Goal: Register for event/course

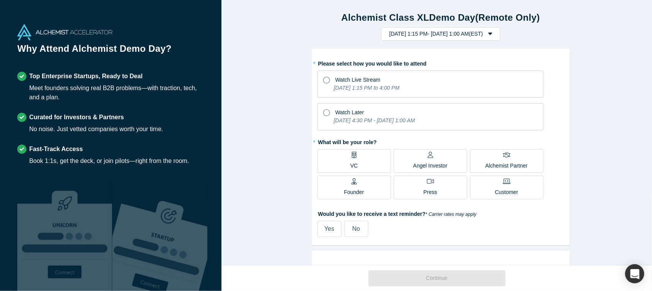
click at [613, 94] on div "Alchemist Class XL Demo Day (Remote Only) [DATE] 1:15 PM - [DATE] 1:00 AM ( EST…" at bounding box center [441, 136] width 438 height 273
click at [498, 90] on label "Watch Live Stream [DATE] 1:15 PM to 4:00 PM" at bounding box center [430, 84] width 226 height 27
click at [0, 0] on input "Watch Live Stream [DATE] 1:15 PM to 4:00 PM" at bounding box center [0, 0] width 0 height 0
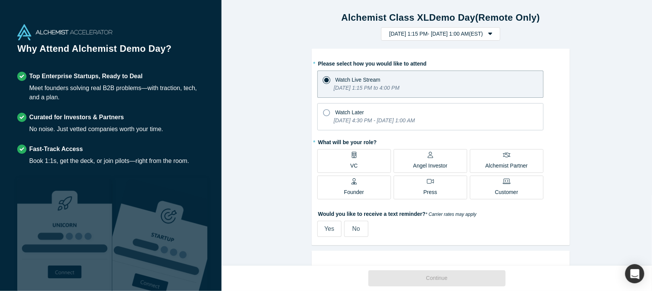
click at [371, 164] on label "VC" at bounding box center [354, 161] width 74 height 24
click at [0, 0] on input "VC" at bounding box center [0, 0] width 0 height 0
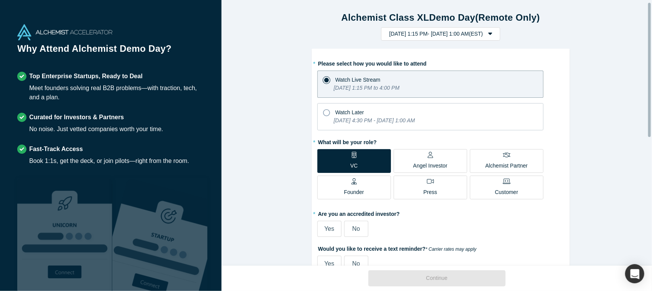
scroll to position [51, 0]
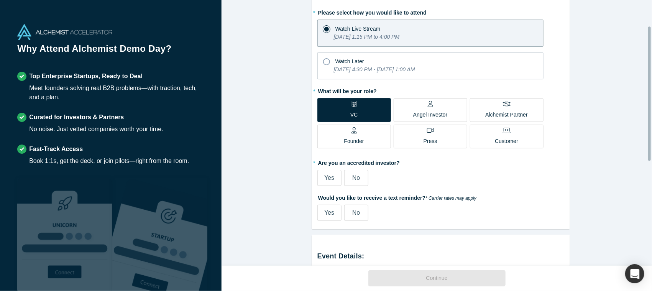
click at [332, 178] on label "Yes" at bounding box center [329, 178] width 24 height 16
click at [0, 0] on input "Yes" at bounding box center [0, 0] width 0 height 0
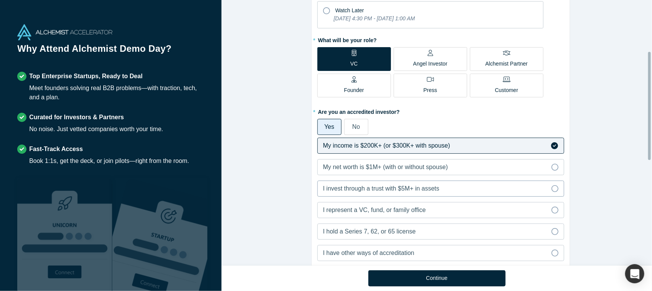
scroll to position [153, 0]
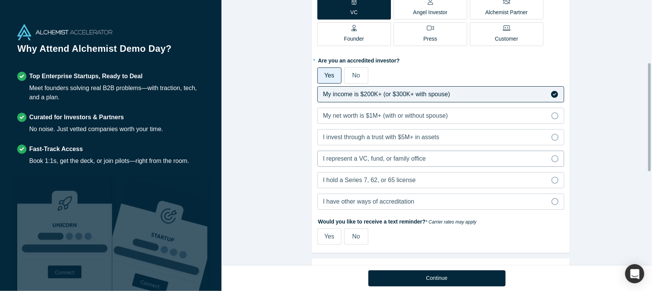
click at [447, 157] on label "I represent a VC, fund, or family office" at bounding box center [440, 159] width 247 height 16
click at [0, 0] on input "I represent a VC, fund, or family office" at bounding box center [0, 0] width 0 height 0
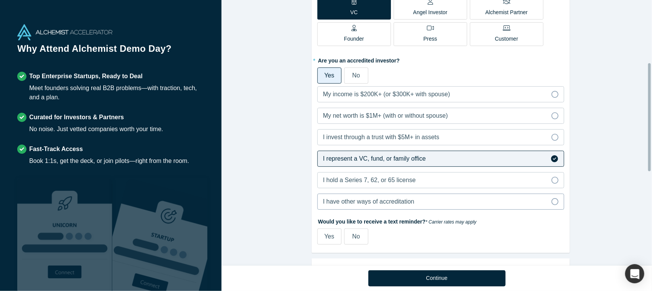
scroll to position [204, 0]
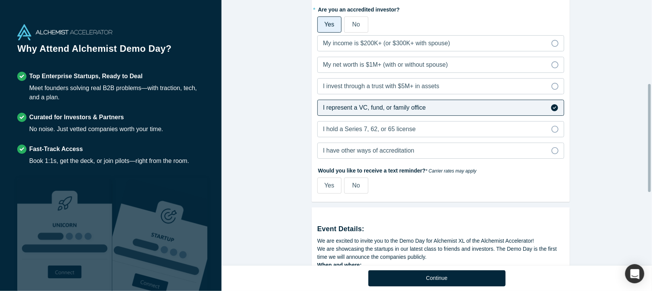
click at [355, 184] on span "No" at bounding box center [356, 185] width 8 height 7
click at [0, 0] on input "No" at bounding box center [0, 0] width 0 height 0
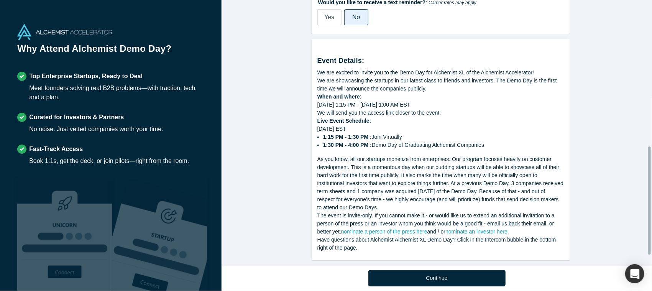
scroll to position [382, 0]
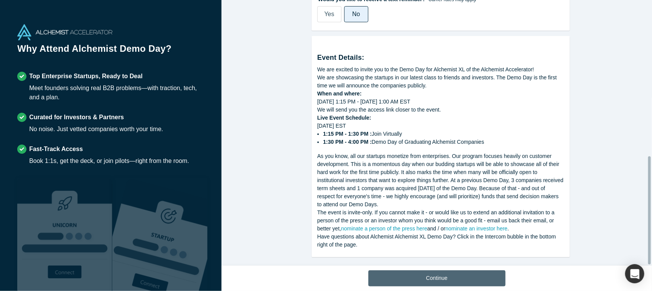
click at [434, 274] on button "Continue" at bounding box center [436, 278] width 137 height 16
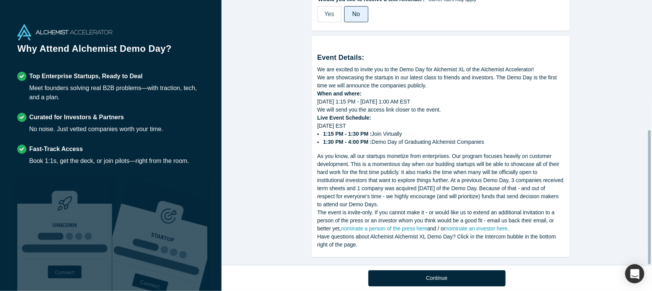
scroll to position [256, 0]
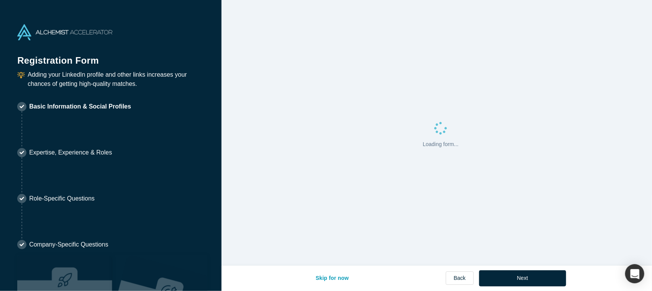
select select "US"
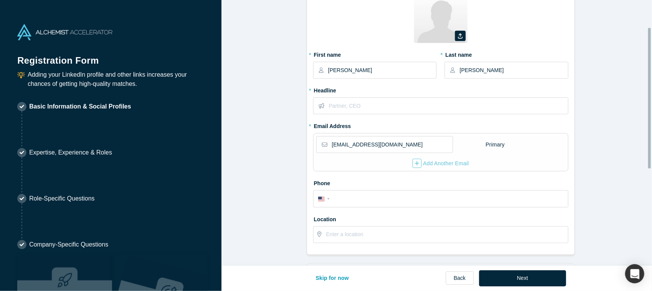
scroll to position [51, 0]
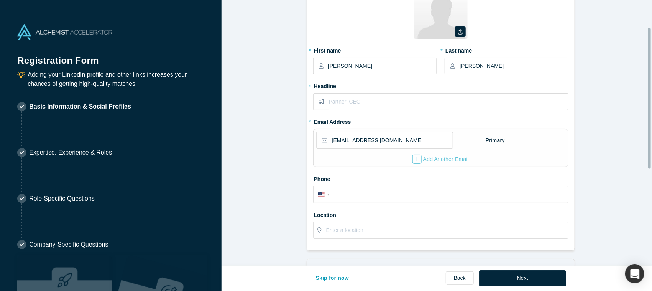
click at [578, 112] on form "Contact Info 1/2 Zoom Save Remove Upload New * First name [PERSON_NAME] * Last …" at bounding box center [441, 197] width 438 height 480
click at [519, 109] on input "text" at bounding box center [448, 102] width 239 height 16
type input "Managi"
type input "MD"
click at [621, 83] on form "Contact Info 1/2 Zoom Save Remove Upload New * First name [PERSON_NAME] * Last …" at bounding box center [441, 197] width 438 height 480
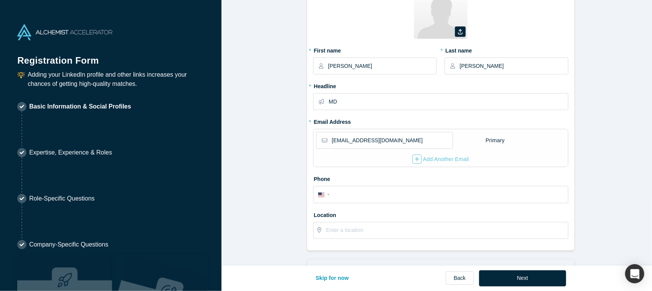
click at [583, 94] on form "Contact Info 1/2 Zoom Save Remove Upload New * First name [PERSON_NAME] * Last …" at bounding box center [441, 197] width 438 height 480
click at [385, 185] on div "Phone International [GEOGRAPHIC_DATA] [GEOGRAPHIC_DATA] [GEOGRAPHIC_DATA] [GEOG…" at bounding box center [440, 187] width 255 height 30
click at [385, 195] on input "tel" at bounding box center [448, 194] width 232 height 11
type input "[PHONE_NUMBER]"
click at [397, 232] on input "text" at bounding box center [446, 230] width 241 height 16
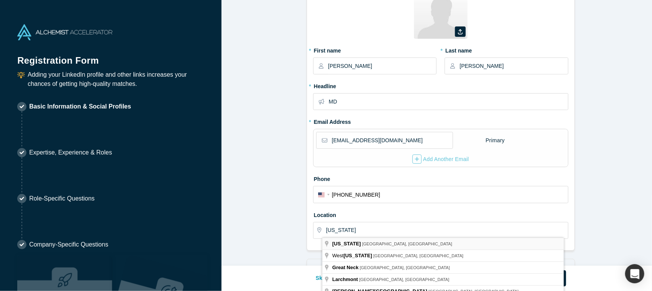
type input "[US_STATE], [GEOGRAPHIC_DATA], [GEOGRAPHIC_DATA]"
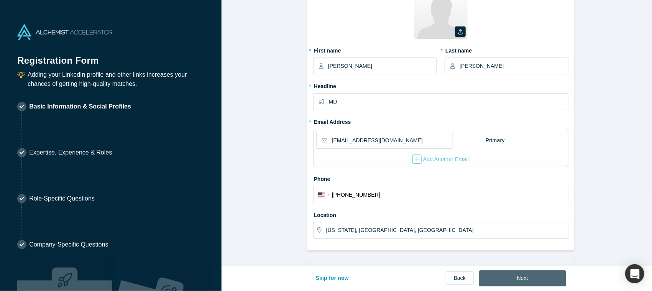
click at [509, 272] on button "Next" at bounding box center [522, 278] width 87 height 16
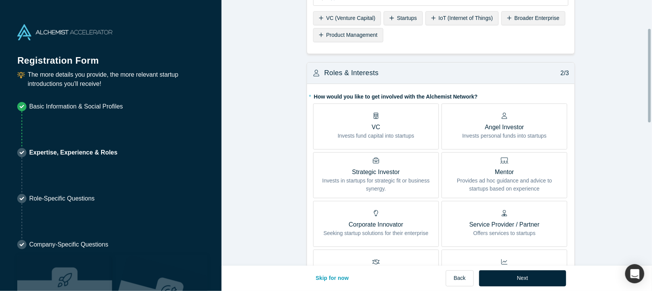
scroll to position [0, 0]
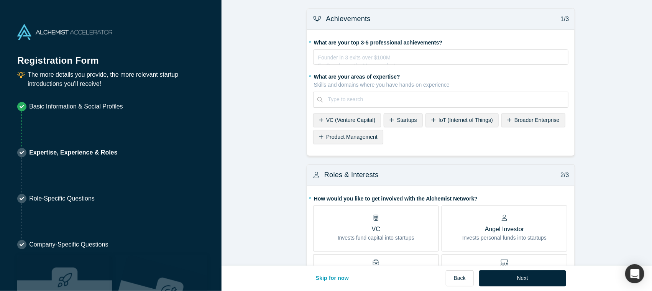
click at [361, 122] on span "VC (Venture Capital)" at bounding box center [350, 120] width 49 height 6
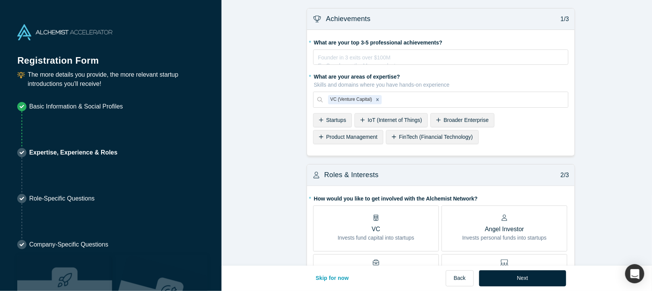
click at [327, 123] on span "Startups" at bounding box center [336, 120] width 20 height 6
click at [326, 118] on span "IoT (Internet of Things)" at bounding box center [353, 120] width 54 height 6
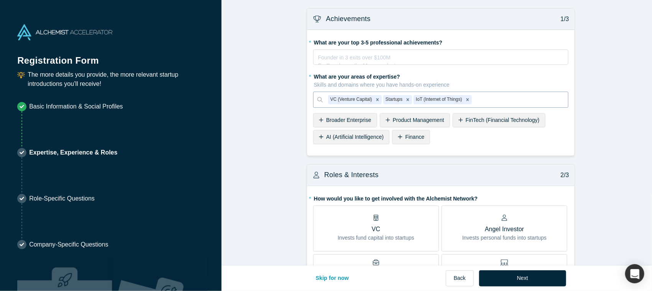
click at [490, 99] on div at bounding box center [517, 100] width 89 height 10
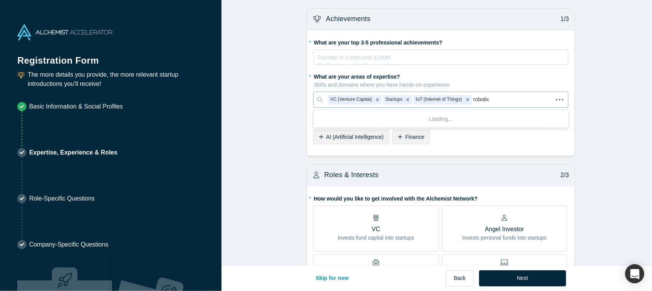
type input "robotics"
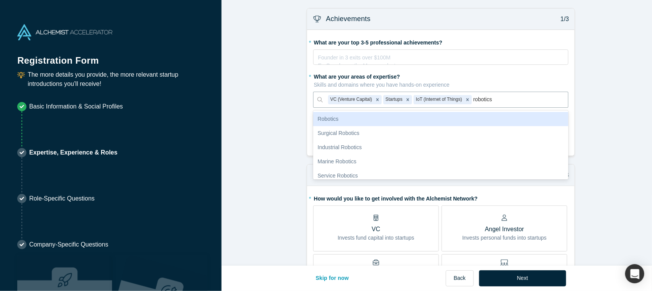
click at [455, 117] on div "Robotics" at bounding box center [440, 119] width 255 height 14
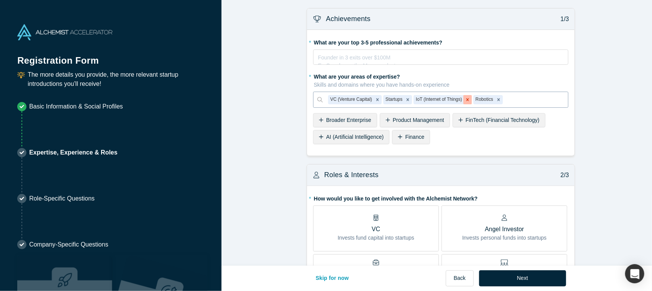
click at [466, 100] on icon "Remove IoT (Internet of Things)" at bounding box center [467, 99] width 3 height 3
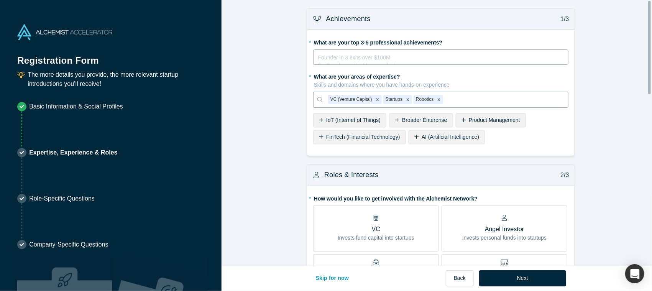
click at [419, 57] on div "rdw-editor" at bounding box center [441, 56] width 245 height 8
click at [451, 59] on div "Ex-GoogleX startup Sidewalk Labs engineer" at bounding box center [441, 56] width 245 height 8
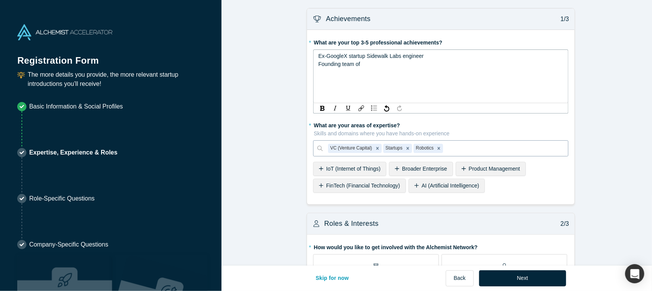
drag, startPoint x: 514, startPoint y: 67, endPoint x: 521, endPoint y: 68, distance: 6.6
click at [519, 68] on div "Ex-GoogleX startup Sidewalk Labs engineer Founding team of" at bounding box center [441, 60] width 245 height 16
